Goal: Information Seeking & Learning: Learn about a topic

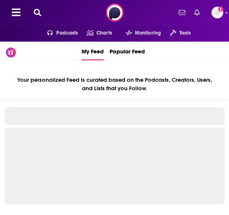
click at [39, 11] on icon at bounding box center [37, 12] width 7 height 7
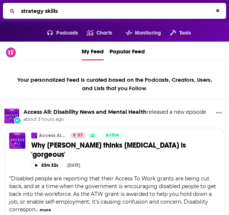
type input "strategy skills"
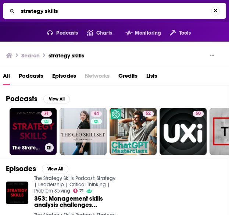
click at [26, 133] on link "71 The Strategy Skills Podcast: Strategy | Leadership | Critical Thinking | Pro…" at bounding box center [33, 131] width 47 height 47
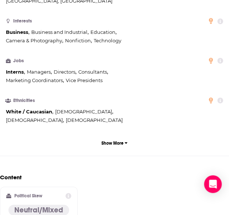
scroll to position [605, 0]
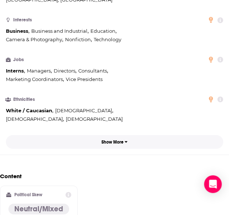
click at [129, 135] on button "Show More" at bounding box center [114, 142] width 217 height 14
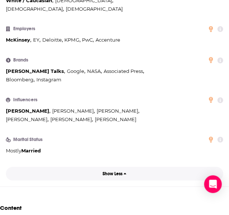
scroll to position [718, 0]
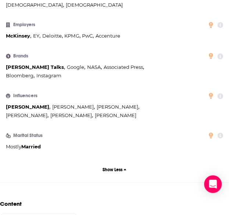
drag, startPoint x: 114, startPoint y: 59, endPoint x: 164, endPoint y: 175, distance: 126.4
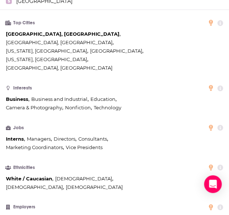
scroll to position [537, 0]
